Goal: Task Accomplishment & Management: Complete application form

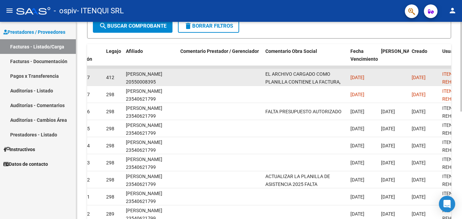
scroll to position [0, 906]
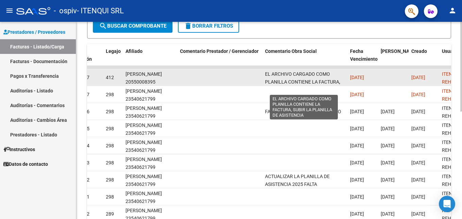
click at [289, 75] on span "EL ARCHIVO CARGADO COMO PLANILLA CONTIENE LA FACTURA, SUBIR LA PLANILLA DE ASIS…" at bounding box center [303, 81] width 77 height 21
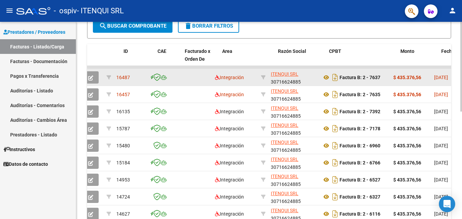
scroll to position [0, 0]
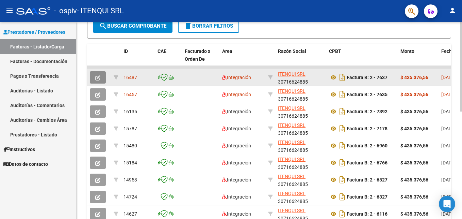
click at [96, 76] on icon "button" at bounding box center [97, 77] width 5 height 5
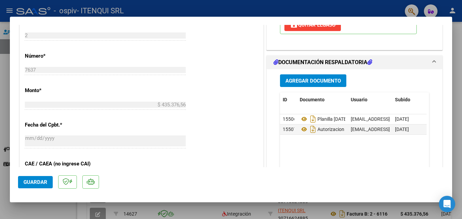
scroll to position [443, 0]
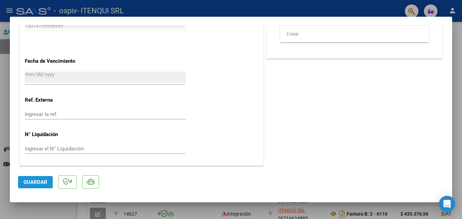
click at [31, 184] on span "Guardar" at bounding box center [35, 182] width 24 height 6
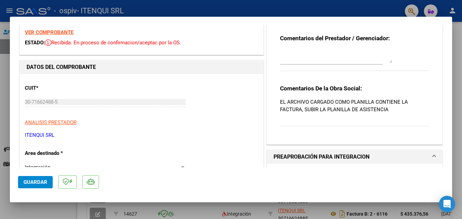
scroll to position [0, 0]
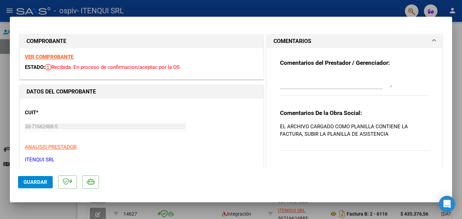
click at [261, 9] on div at bounding box center [231, 109] width 462 height 219
type input "$ 0,00"
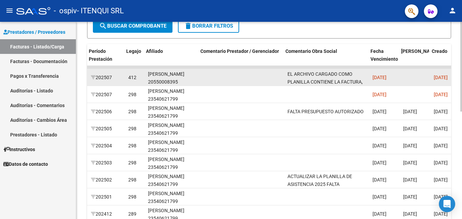
scroll to position [0, 886]
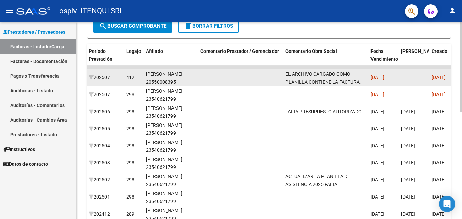
click at [330, 69] on datatable-body-cell "EL ARCHIVO CARGADO COMO PLANILLA CONTIENE LA FACTURA, SUBIR LA PLANILLA DE ASIS…" at bounding box center [325, 77] width 85 height 17
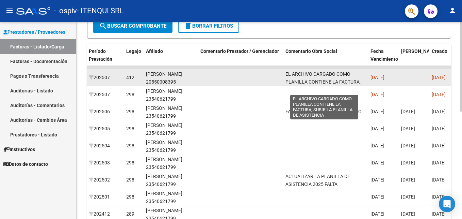
click at [332, 75] on span "EL ARCHIVO CARGADO COMO PLANILLA CONTIENE LA FACTURA, SUBIR LA PLANILLA DE ASIS…" at bounding box center [324, 81] width 77 height 21
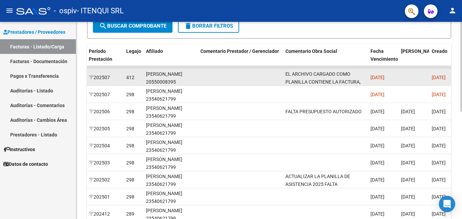
click at [332, 75] on span "EL ARCHIVO CARGADO COMO PLANILLA CONTIENE LA FACTURA, SUBIR LA PLANILLA DE ASIS…" at bounding box center [324, 81] width 77 height 21
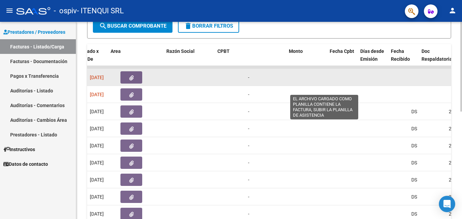
scroll to position [0, 0]
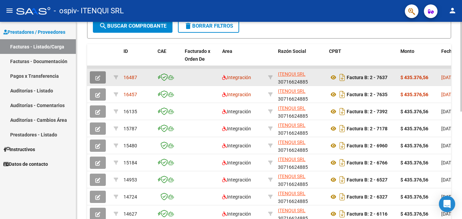
click at [96, 75] on icon "button" at bounding box center [97, 77] width 5 height 5
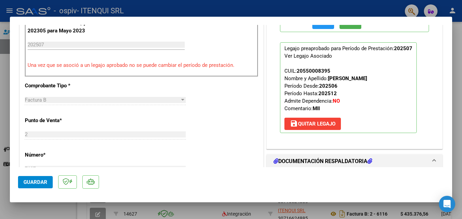
scroll to position [257, 0]
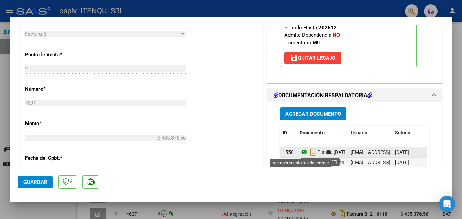
click at [301, 151] on icon at bounding box center [304, 152] width 9 height 8
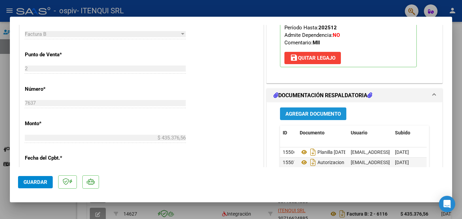
click at [310, 114] on span "Agregar Documento" at bounding box center [314, 114] width 56 height 6
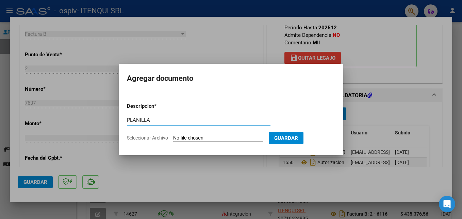
type input "PLANILLA"
click at [205, 137] on input "Seleccionar Archivo" at bounding box center [218, 138] width 90 height 6
type input "C:\fakepath\PLANILLA [DATE].pdf"
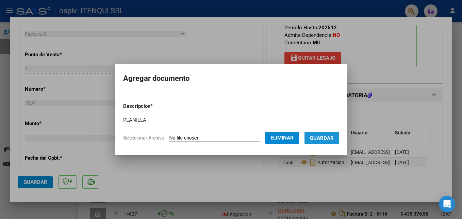
click at [324, 142] on button "Guardar" at bounding box center [322, 137] width 35 height 13
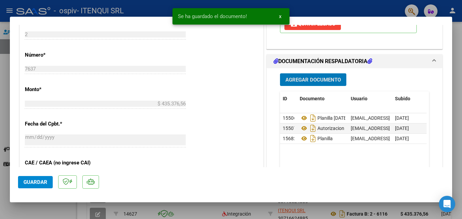
scroll to position [297, 0]
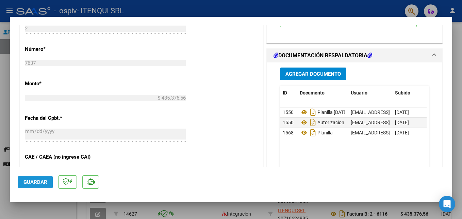
click at [41, 183] on span "Guardar" at bounding box center [35, 182] width 24 height 6
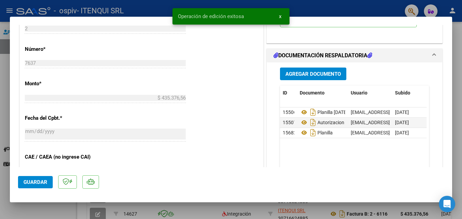
click at [52, 211] on div at bounding box center [231, 109] width 462 height 219
type input "$ 0,00"
